Goal: Information Seeking & Learning: Understand process/instructions

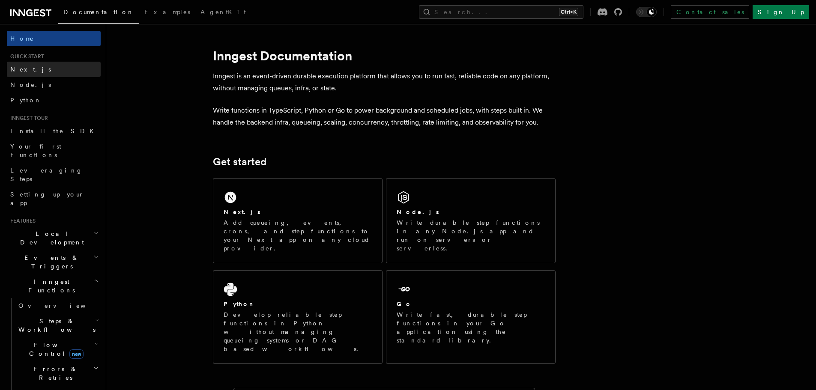
click at [48, 74] on link "Next.js" at bounding box center [54, 69] width 94 height 15
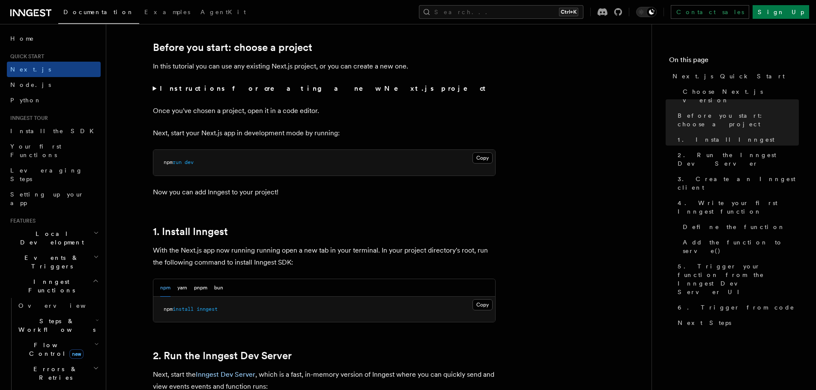
scroll to position [357, 0]
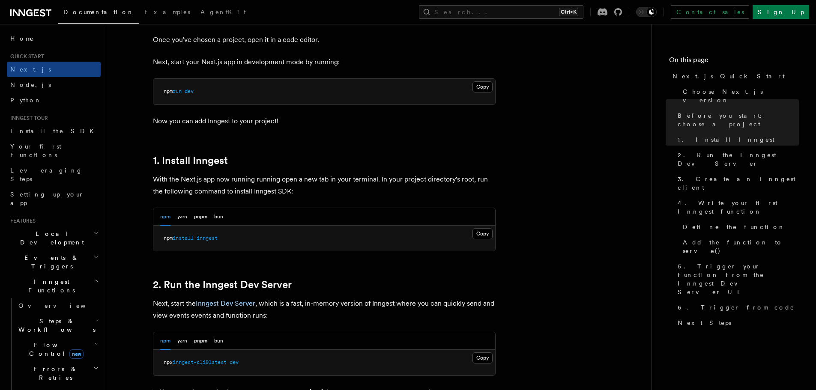
click at [193, 237] on span "install" at bounding box center [183, 238] width 21 height 6
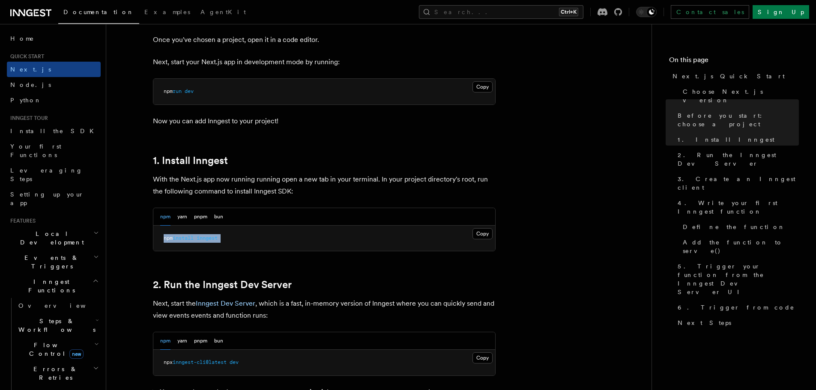
copy article "npm install inngest"
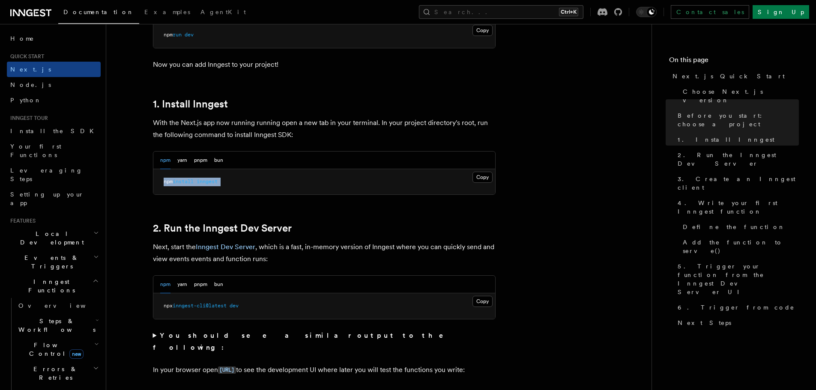
scroll to position [500, 0]
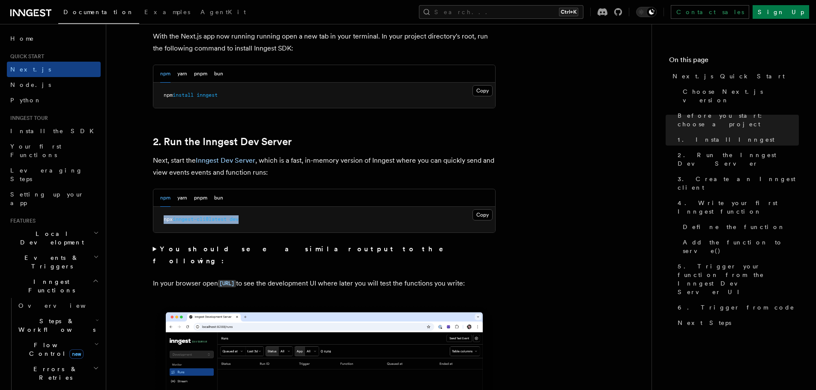
drag, startPoint x: 157, startPoint y: 216, endPoint x: 142, endPoint y: 216, distance: 15.0
copy span "npx inngest-cli@latest dev"
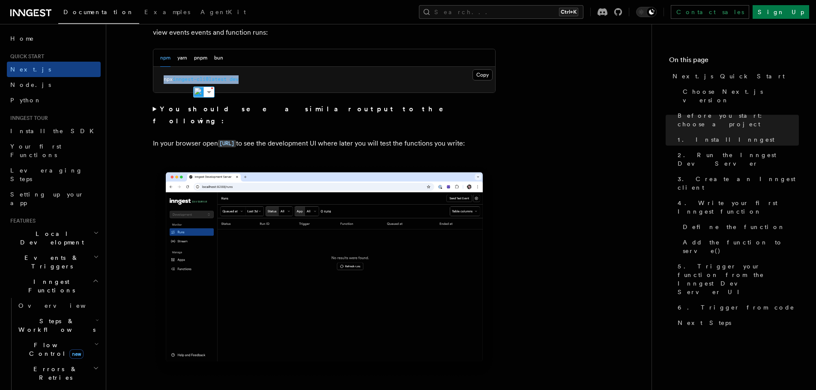
scroll to position [643, 0]
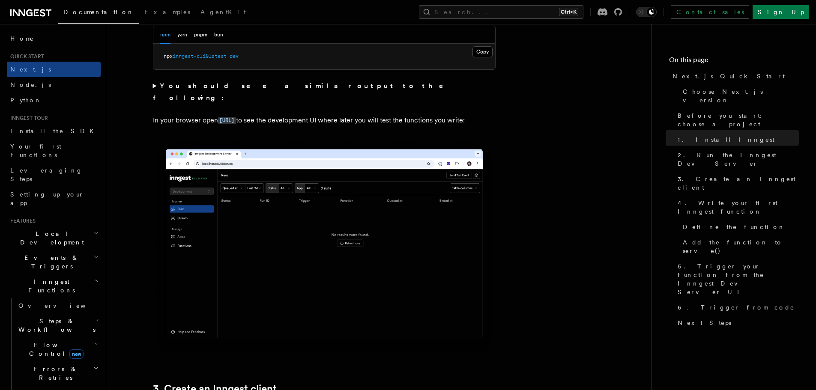
drag, startPoint x: 390, startPoint y: 120, endPoint x: 388, endPoint y: 153, distance: 32.2
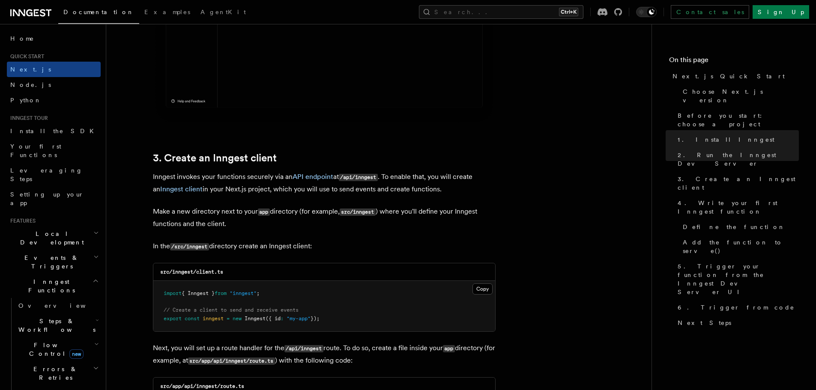
scroll to position [895, 0]
drag, startPoint x: 210, startPoint y: 152, endPoint x: 488, endPoint y: 181, distance: 279.7
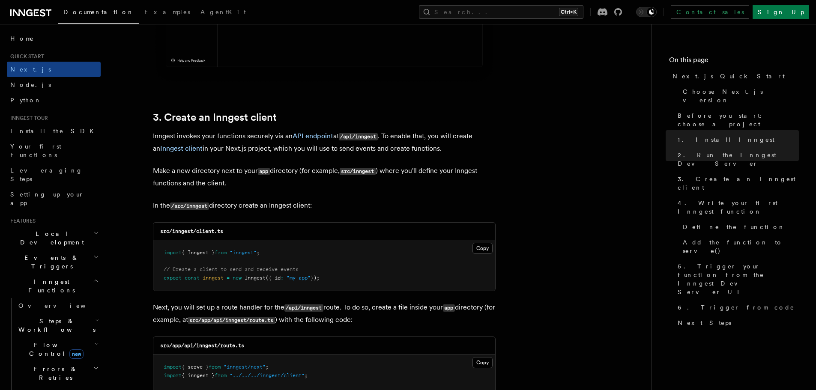
drag, startPoint x: 486, startPoint y: 172, endPoint x: 485, endPoint y: 185, distance: 12.5
drag, startPoint x: 243, startPoint y: 226, endPoint x: 456, endPoint y: 299, distance: 225.9
click at [173, 229] on div "src/inngest/client.ts" at bounding box center [324, 231] width 342 height 18
copy code "inngest/client.ts"
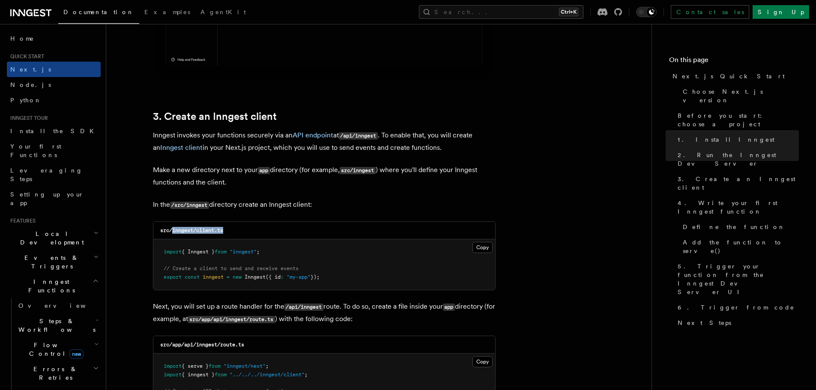
drag, startPoint x: 359, startPoint y: 280, endPoint x: 129, endPoint y: 252, distance: 231.8
copy code "import { Inngest } from "inngest" ; // Create a client to send and receive even…"
click at [416, 139] on p "Inngest invokes your functions securely via an API endpoint at /api/inngest . T…" at bounding box center [324, 141] width 343 height 24
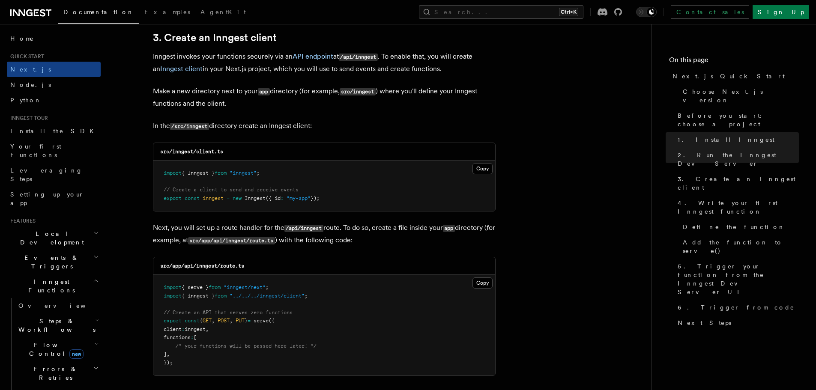
scroll to position [1079, 0]
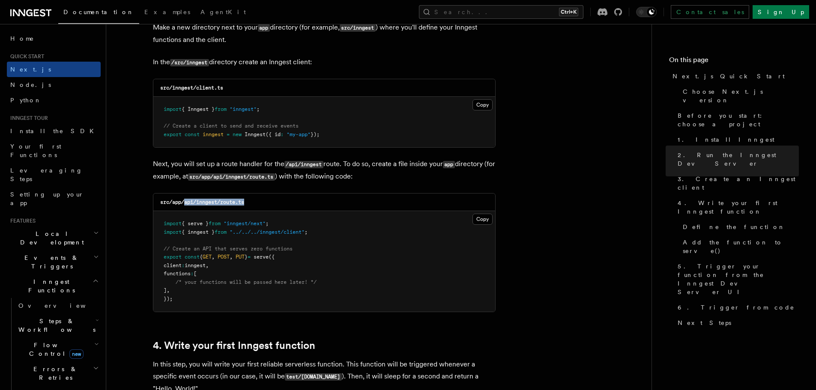
drag, startPoint x: 185, startPoint y: 203, endPoint x: 250, endPoint y: 203, distance: 65.1
click at [250, 203] on div "src/app/api/inngest/route.ts" at bounding box center [324, 203] width 342 height 18
copy code "api/inngest/route.ts"
click at [478, 218] on button "Copy Copied" at bounding box center [483, 219] width 20 height 11
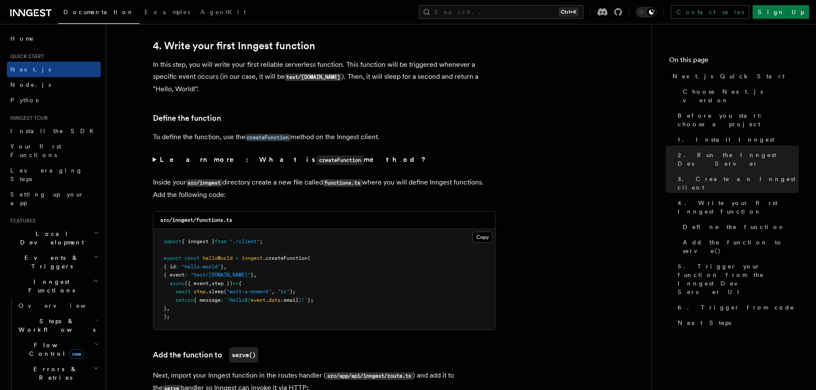
drag, startPoint x: 514, startPoint y: 159, endPoint x: 507, endPoint y: 193, distance: 34.5
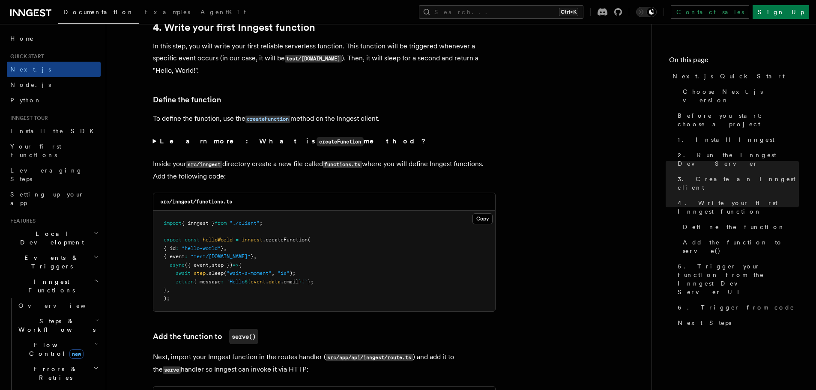
drag, startPoint x: 502, startPoint y: 148, endPoint x: 501, endPoint y: 169, distance: 21.1
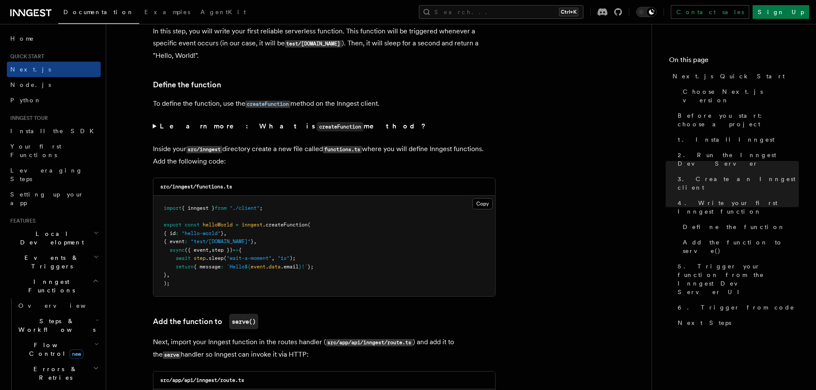
drag, startPoint x: 529, startPoint y: 138, endPoint x: 523, endPoint y: 166, distance: 28.8
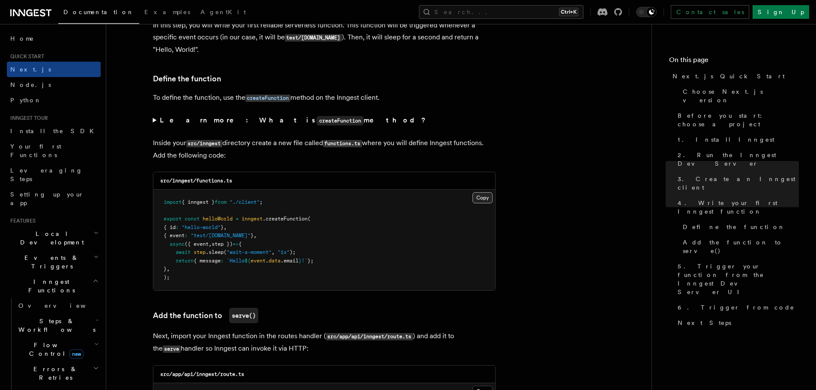
click at [482, 195] on button "Copy Copied" at bounding box center [483, 197] width 20 height 11
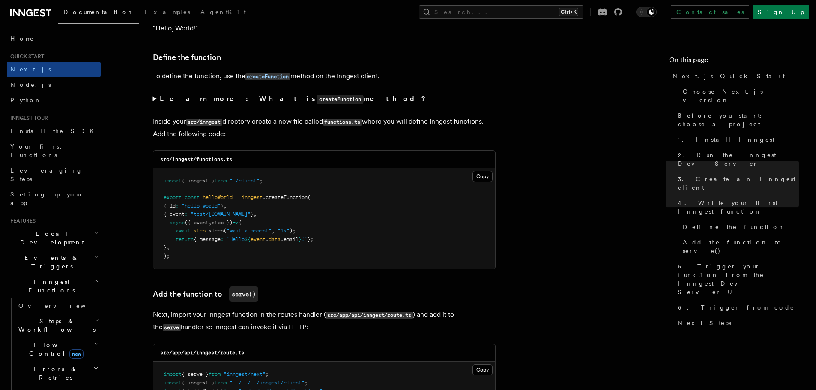
drag, startPoint x: 372, startPoint y: 179, endPoint x: 369, endPoint y: 198, distance: 19.0
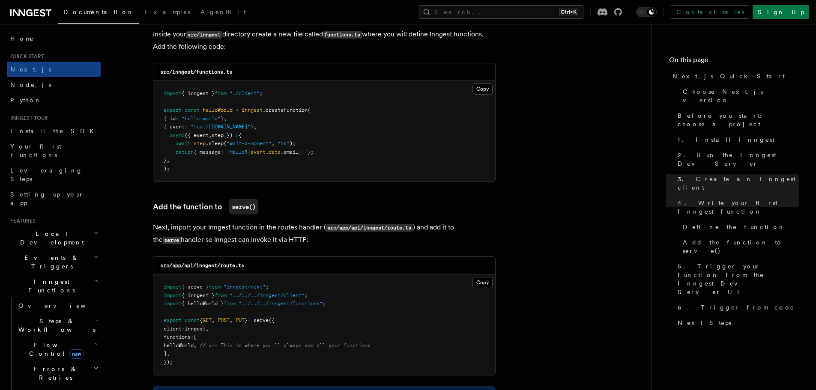
scroll to position [1592, 0]
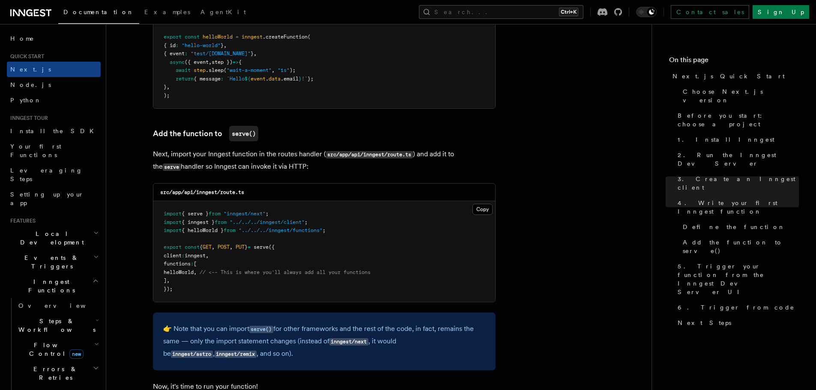
drag, startPoint x: 372, startPoint y: 215, endPoint x: 373, endPoint y: 236, distance: 21.5
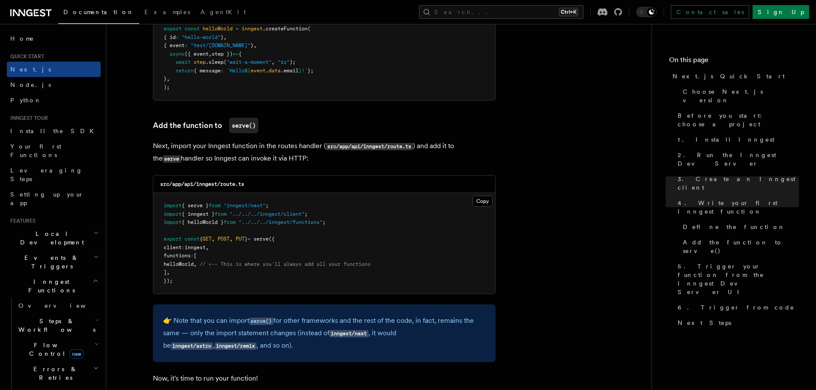
click at [373, 236] on pre "import { serve } from "inngest/next" ; import { inngest } from "../../../innges…" at bounding box center [324, 243] width 342 height 101
drag, startPoint x: 174, startPoint y: 265, endPoint x: 212, endPoint y: 264, distance: 37.3
click at [212, 264] on span "helloWorld , // <-- This is where you'll always add all your functions" at bounding box center [267, 264] width 207 height 6
copy span "helloWorld ,"
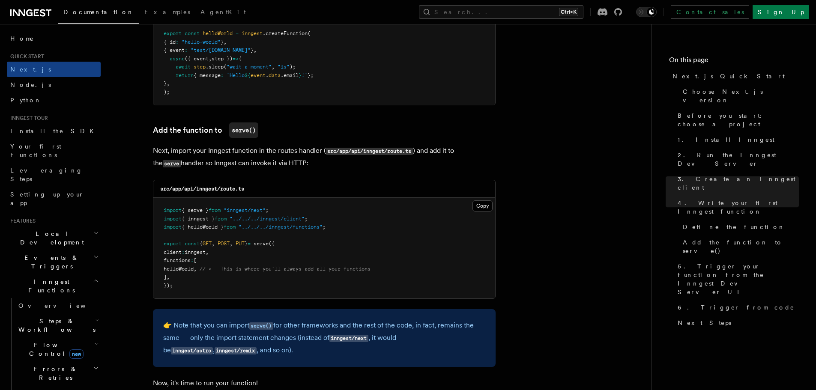
scroll to position [1601, 0]
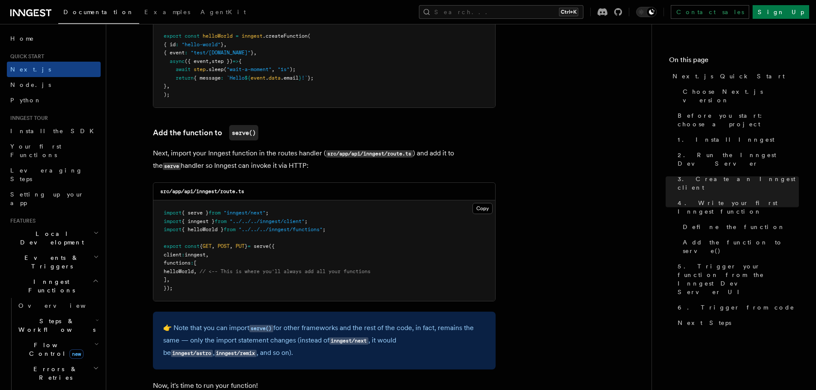
drag, startPoint x: 514, startPoint y: 175, endPoint x: 518, endPoint y: 165, distance: 10.8
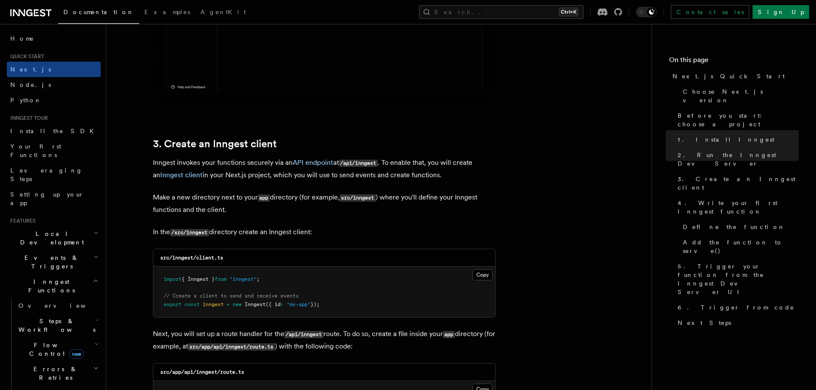
scroll to position [921, 0]
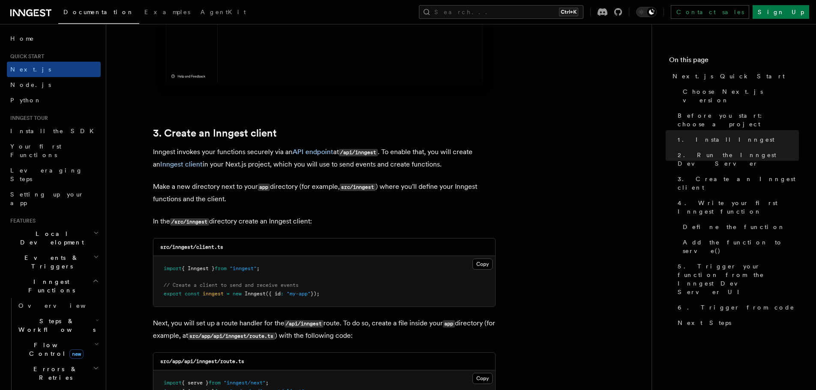
drag, startPoint x: 338, startPoint y: 124, endPoint x: 339, endPoint y: 141, distance: 17.6
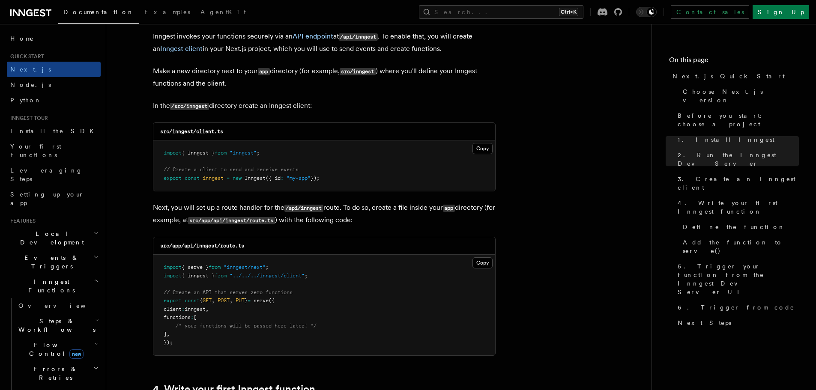
scroll to position [1064, 0]
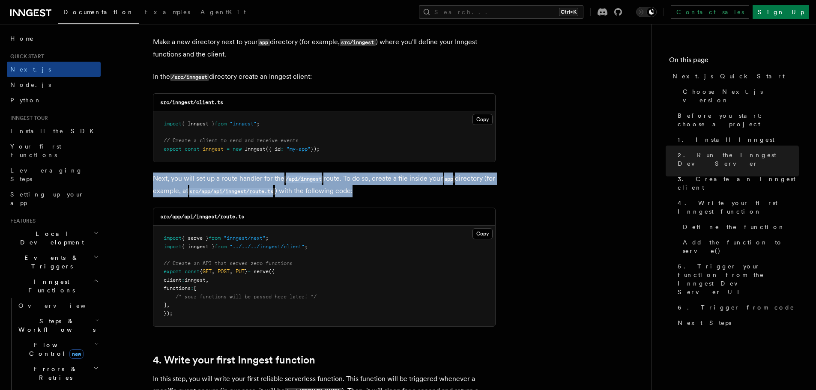
drag, startPoint x: 379, startPoint y: 192, endPoint x: 132, endPoint y: 167, distance: 248.9
click at [312, 189] on p "Next, you will set up a route handler for the /api/inngest route. To do so, cre…" at bounding box center [324, 185] width 343 height 25
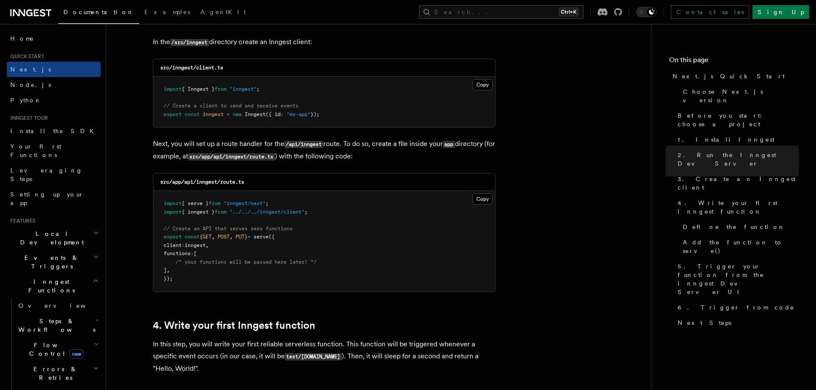
drag, startPoint x: 567, startPoint y: 191, endPoint x: 565, endPoint y: 211, distance: 20.3
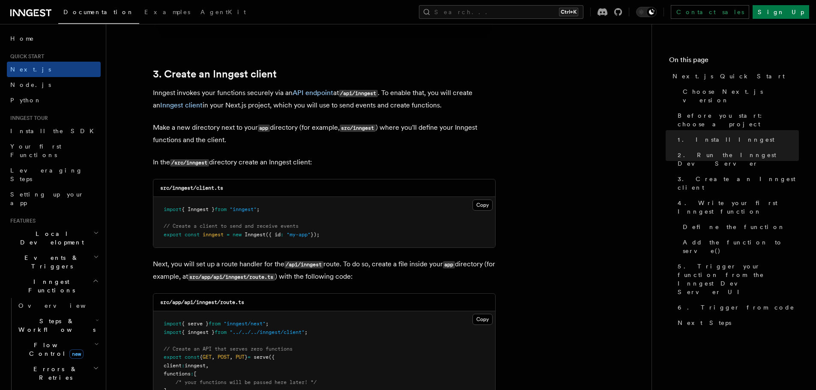
scroll to position [1050, 0]
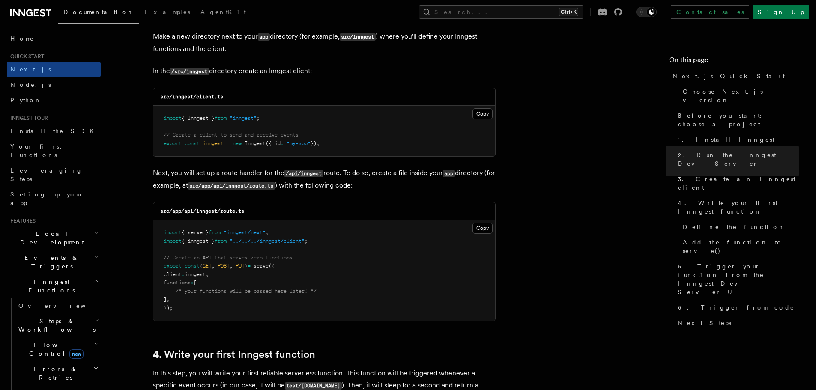
drag, startPoint x: 383, startPoint y: 220, endPoint x: 383, endPoint y: 234, distance: 14.1
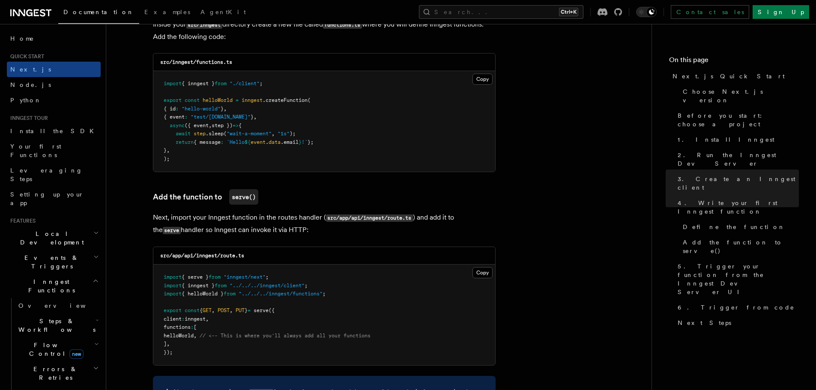
scroll to position [1571, 0]
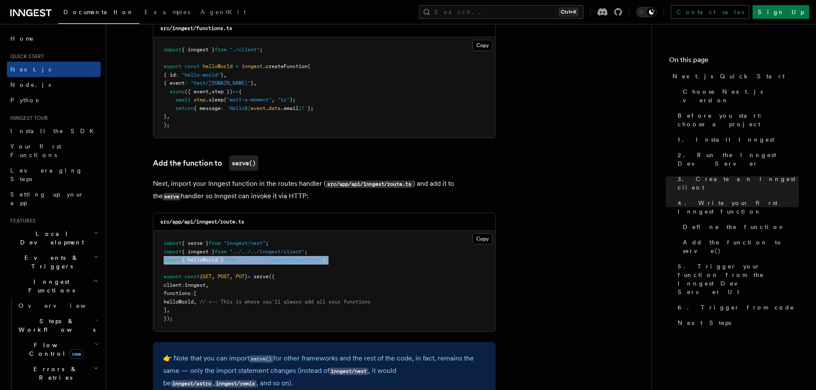
drag, startPoint x: 161, startPoint y: 260, endPoint x: 370, endPoint y: 268, distance: 208.8
click at [370, 268] on pre "import { serve } from "inngest/next" ; import { inngest } from "../../../innges…" at bounding box center [324, 281] width 342 height 101
copy code "import { helloWorld } from "../../../inngest/functions" ;"
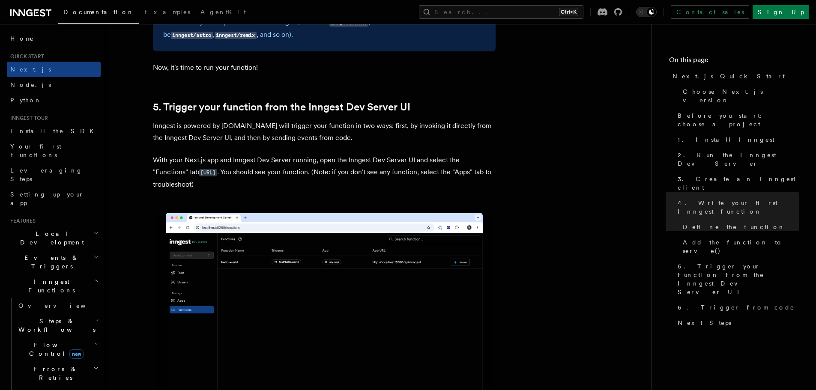
drag, startPoint x: 522, startPoint y: 183, endPoint x: 522, endPoint y: 216, distance: 32.6
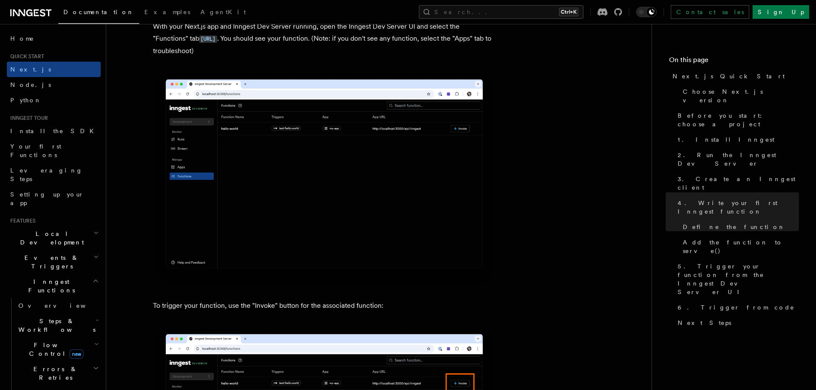
drag, startPoint x: 526, startPoint y: 194, endPoint x: 528, endPoint y: 255, distance: 60.5
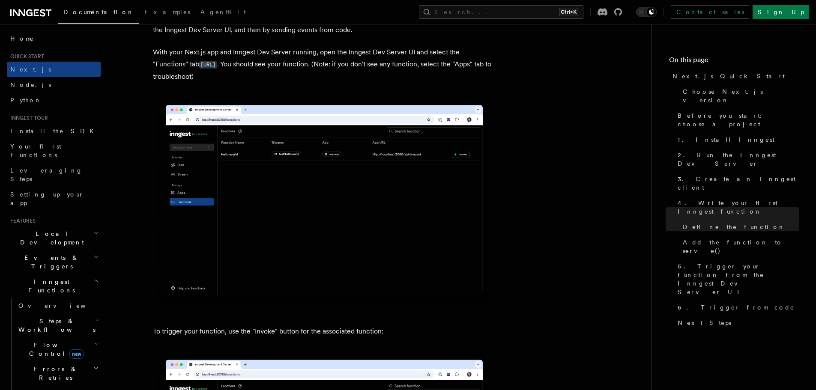
scroll to position [2027, 0]
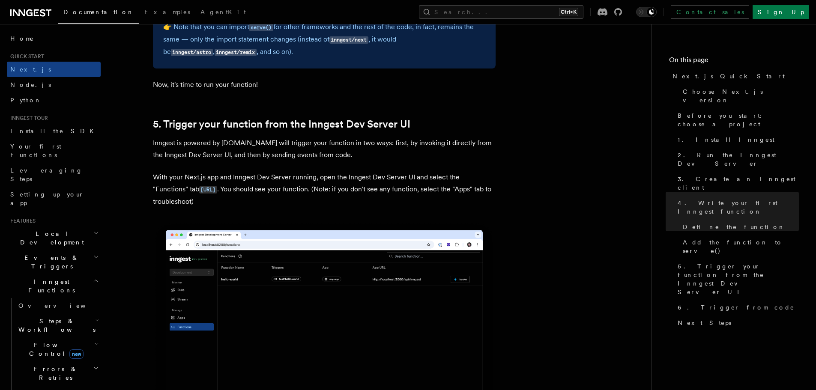
drag, startPoint x: 444, startPoint y: 171, endPoint x: 450, endPoint y: 191, distance: 21.3
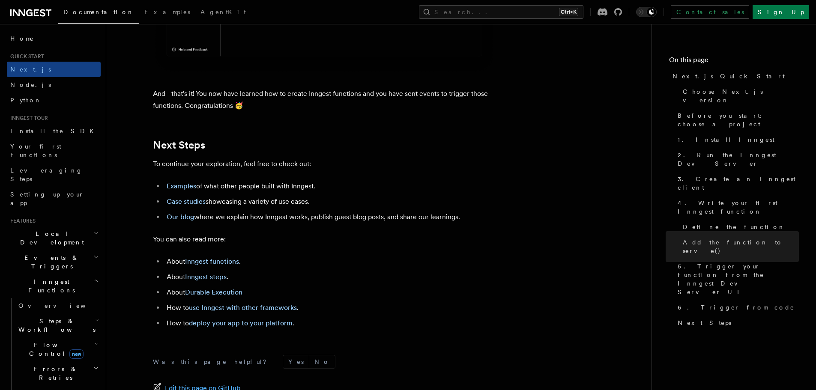
scroll to position [5263, 0]
